Goal: Browse casually: Explore the website without a specific task or goal

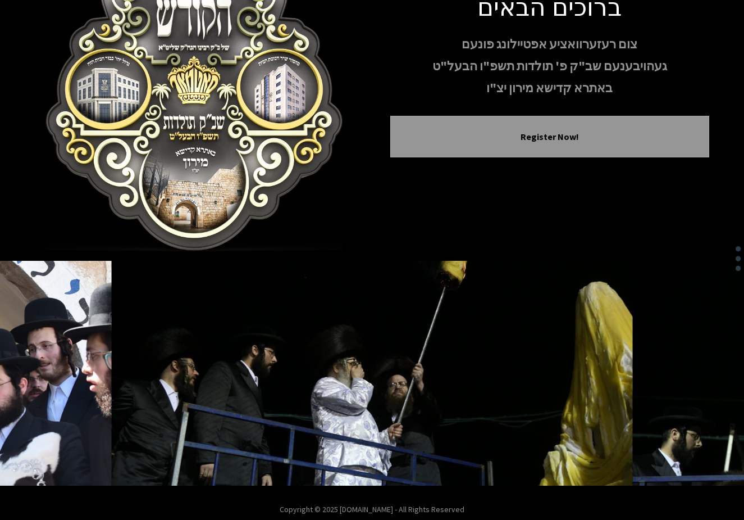
scroll to position [108, 0]
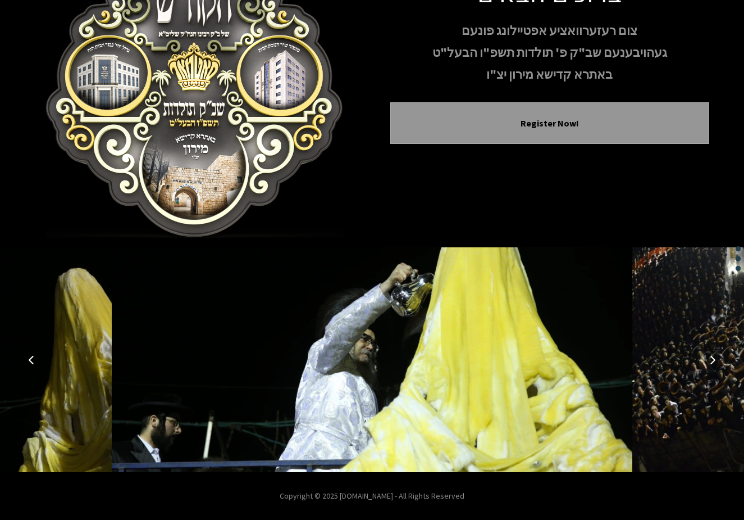
click at [714, 360] on icon "Next image" at bounding box center [712, 359] width 9 height 9
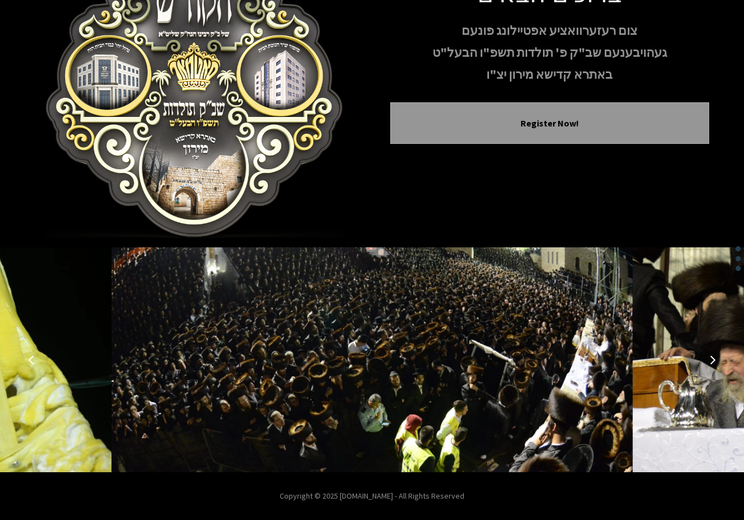
click at [709, 363] on icon "Next image" at bounding box center [712, 359] width 9 height 9
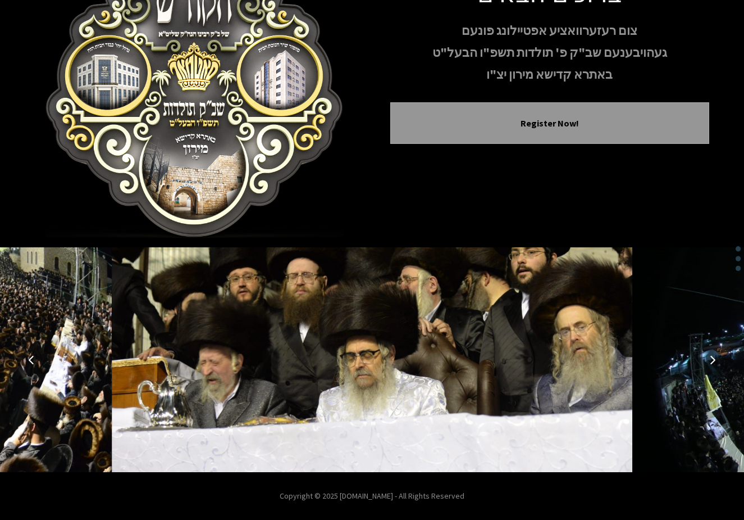
click at [709, 363] on icon "Next image" at bounding box center [712, 359] width 9 height 9
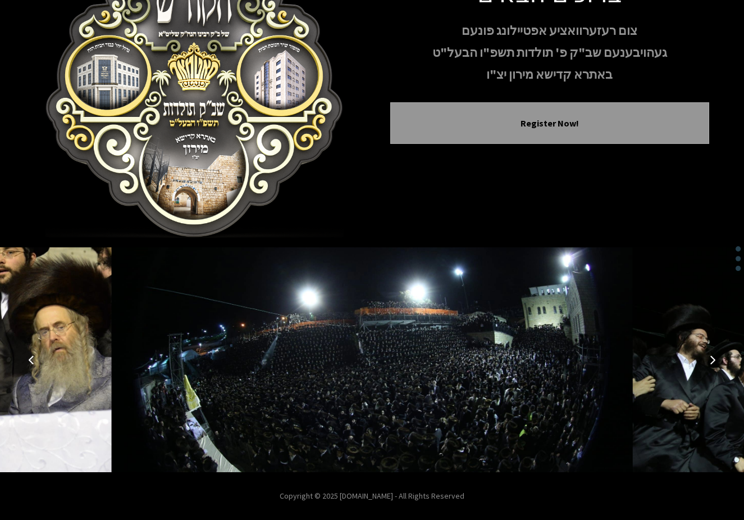
click at [709, 363] on icon "Next image" at bounding box center [712, 359] width 9 height 9
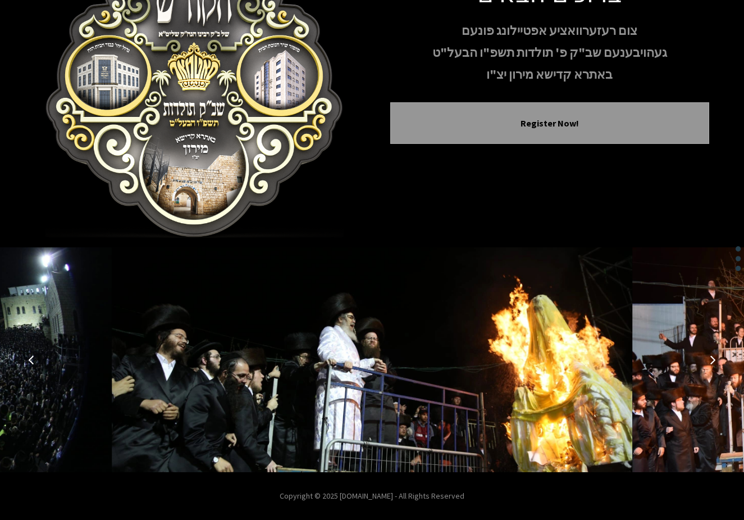
click at [709, 363] on icon "Next image" at bounding box center [712, 359] width 9 height 9
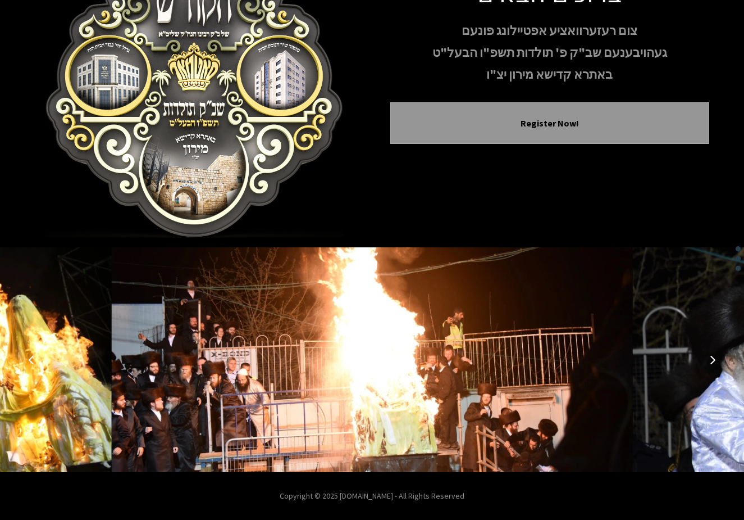
click at [709, 363] on icon "Next image" at bounding box center [712, 359] width 9 height 9
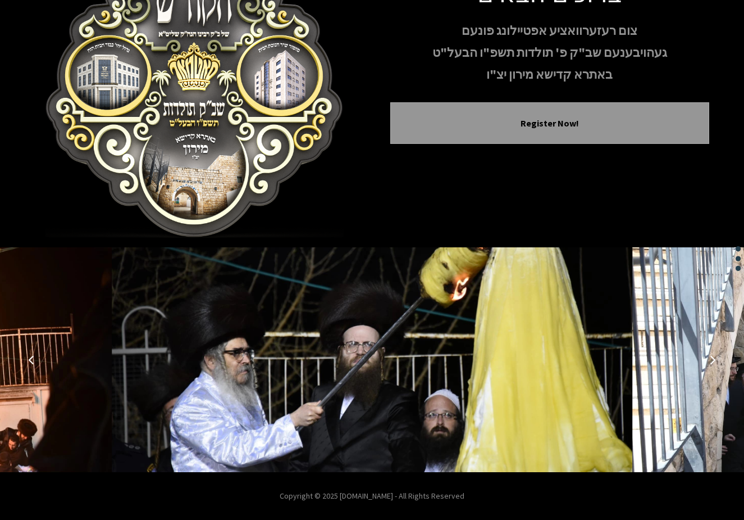
click at [709, 363] on icon "Next image" at bounding box center [712, 359] width 9 height 9
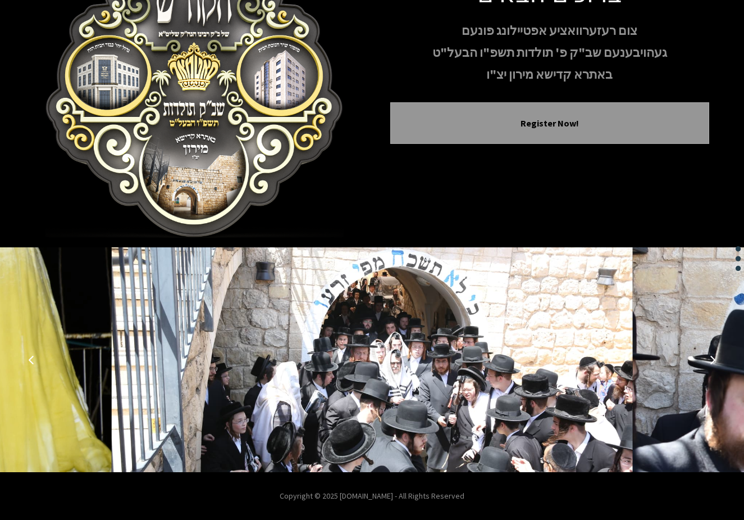
click at [709, 363] on icon "Next image" at bounding box center [712, 359] width 9 height 9
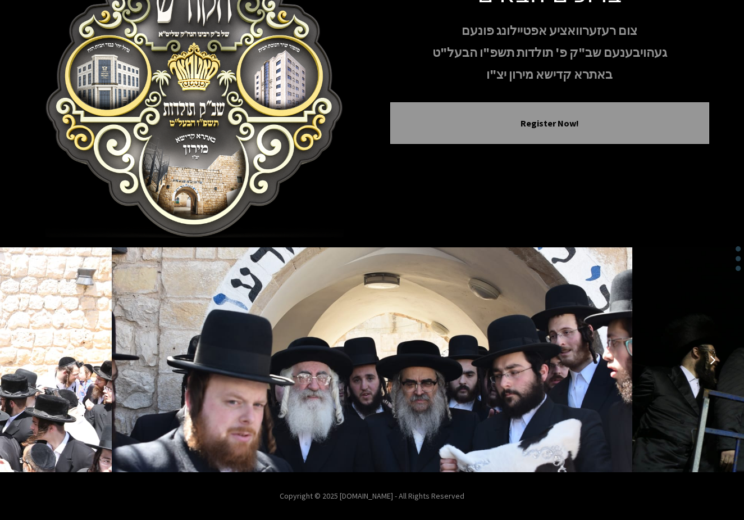
click at [709, 363] on icon "Next image" at bounding box center [712, 359] width 9 height 9
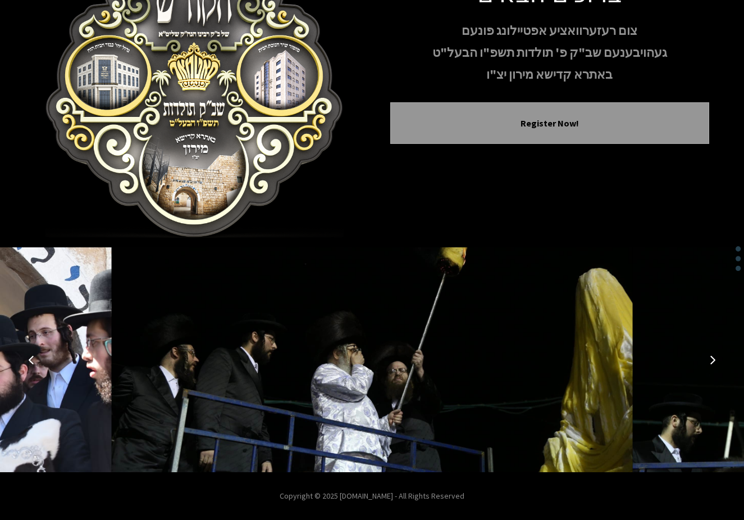
click at [709, 363] on icon "Next image" at bounding box center [712, 359] width 9 height 9
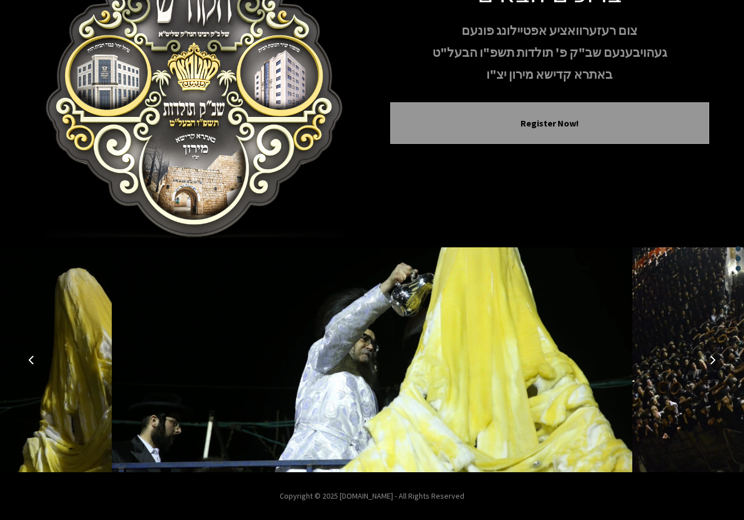
click at [709, 363] on icon "Next image" at bounding box center [712, 359] width 9 height 9
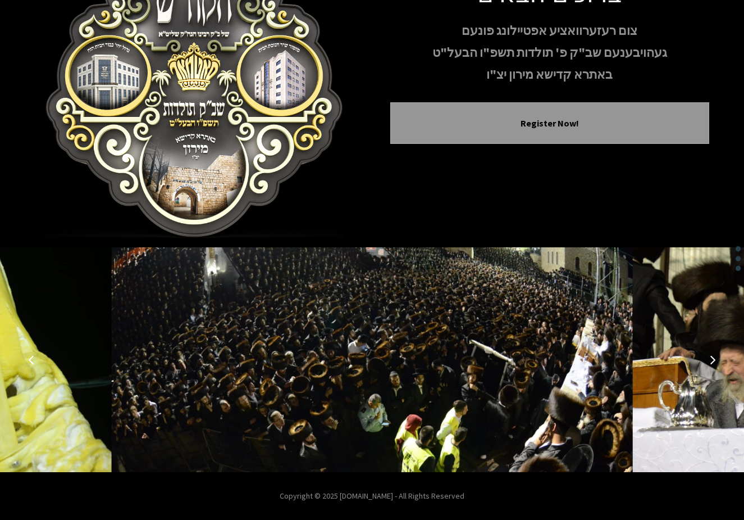
click at [709, 363] on icon "Next image" at bounding box center [712, 359] width 9 height 9
